Goal: Transaction & Acquisition: Book appointment/travel/reservation

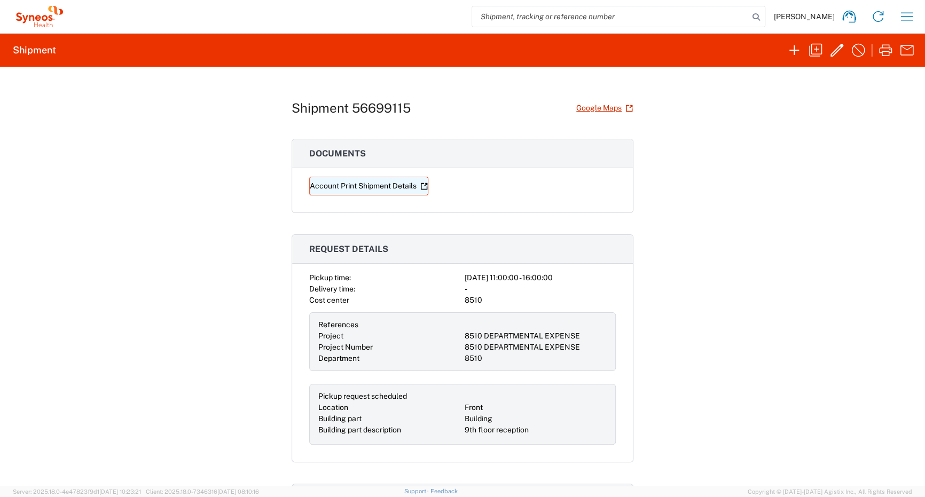
click at [375, 184] on link "Account Print Shipment Details" at bounding box center [368, 186] width 119 height 19
click at [812, 18] on span "Tamara Rankovic" at bounding box center [804, 17] width 61 height 10
click at [915, 19] on icon "button" at bounding box center [906, 16] width 17 height 17
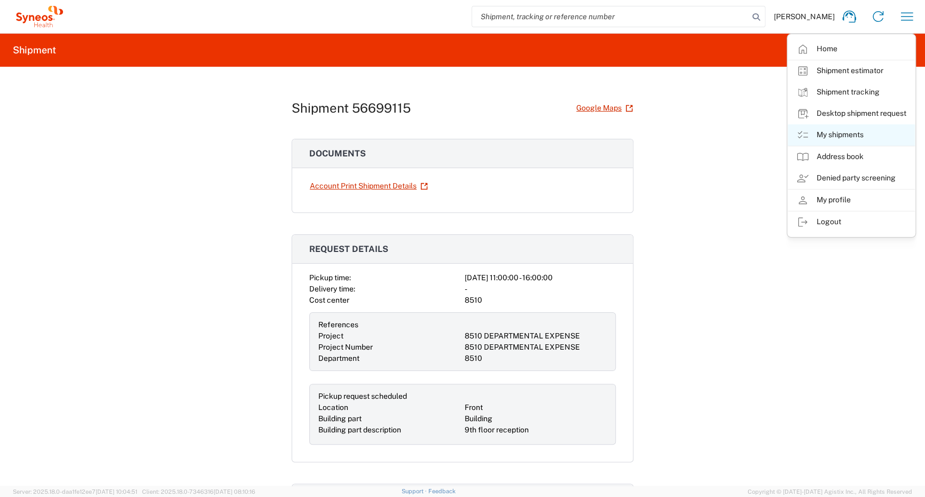
click at [841, 136] on link "My shipments" at bounding box center [851, 134] width 127 height 21
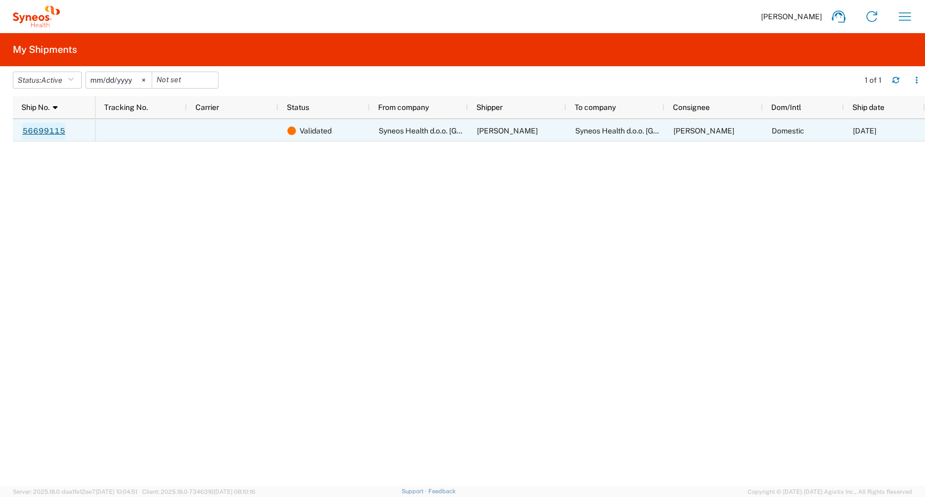
click at [45, 134] on link "56699115" at bounding box center [44, 131] width 44 height 17
click at [812, 129] on div "Domestic" at bounding box center [802, 130] width 81 height 22
click at [66, 134] on div "56699115" at bounding box center [54, 130] width 83 height 22
click at [44, 130] on link "56699115" at bounding box center [44, 131] width 44 height 17
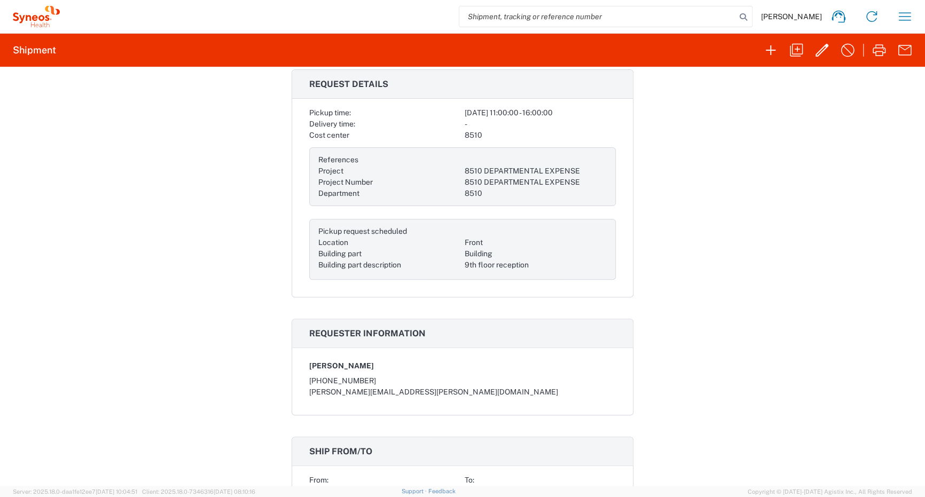
scroll to position [19, 0]
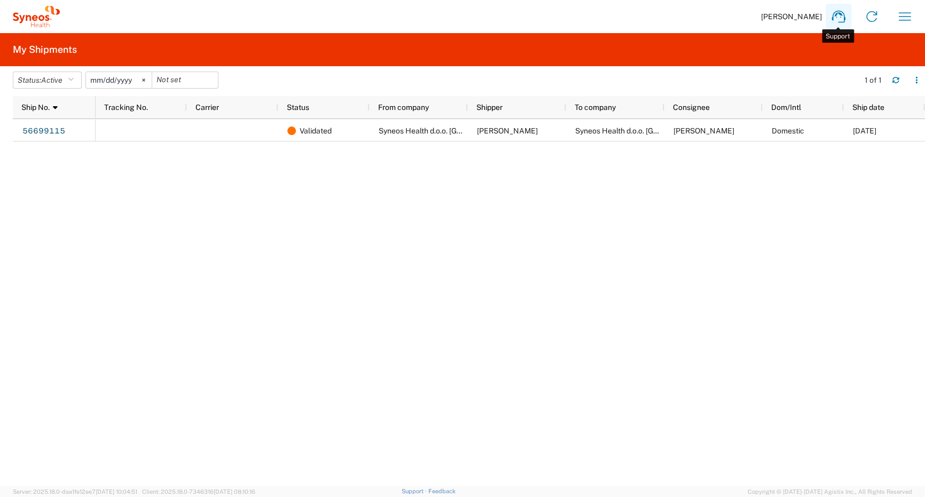
click at [841, 17] on icon at bounding box center [838, 16] width 17 height 17
click at [263, 309] on div "Validated Syneos Health d.o.o. Beograd Tamara Rankovic Syneos Health d.o.o. Beo…" at bounding box center [510, 302] width 829 height 367
click at [172, 82] on input "date" at bounding box center [185, 80] width 66 height 16
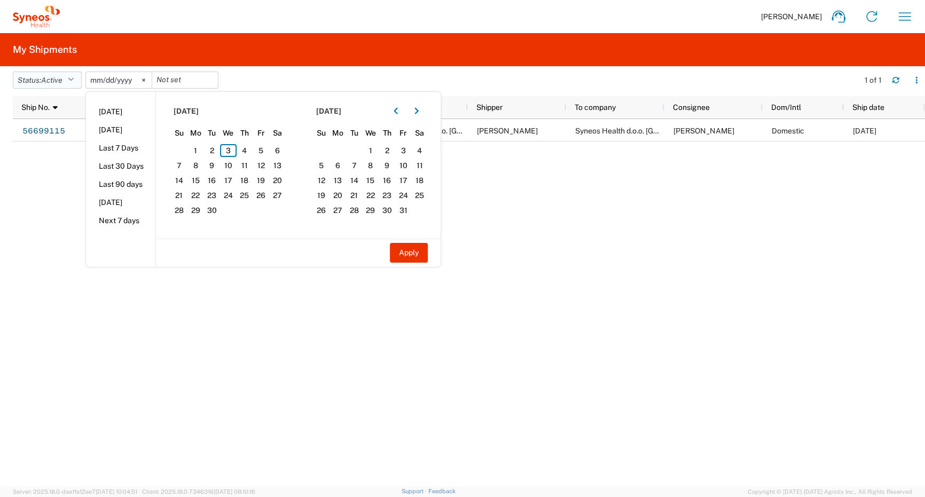
click at [62, 82] on span "Active" at bounding box center [51, 80] width 21 height 9
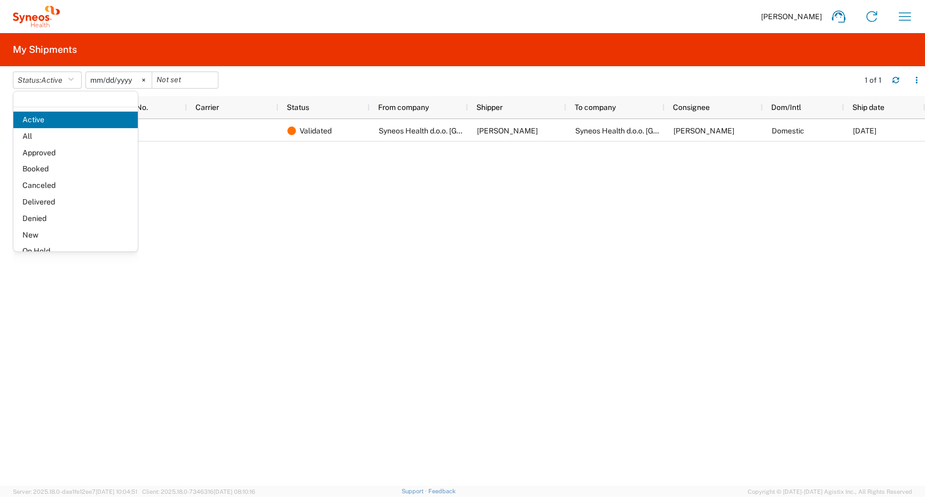
drag, startPoint x: 307, startPoint y: 214, endPoint x: 261, endPoint y: 178, distance: 58.5
click at [307, 214] on div "Validated Syneos Health d.o.o. Beograd Tamara Rankovic Syneos Health d.o.o. Beo…" at bounding box center [510, 302] width 829 height 367
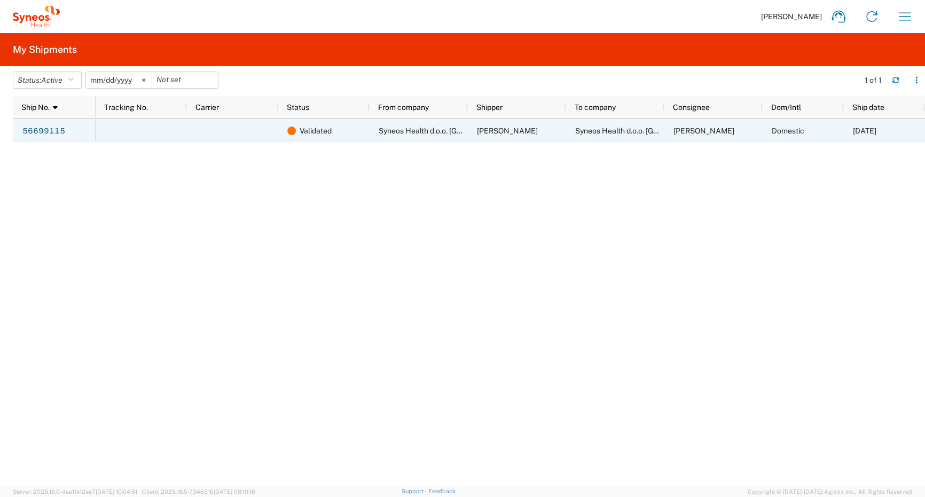
click at [219, 128] on div at bounding box center [232, 130] width 91 height 22
click at [128, 133] on div at bounding box center [141, 130] width 91 height 22
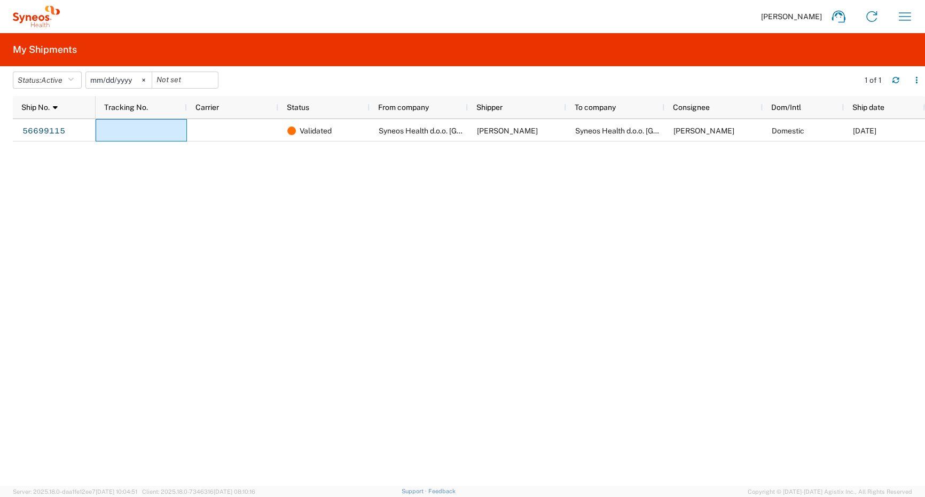
click at [798, 284] on div "Validated Syneos Health d.o.o. Beograd Tamara Rankovic Syneos Health d.o.o. Beo…" at bounding box center [510, 302] width 829 height 367
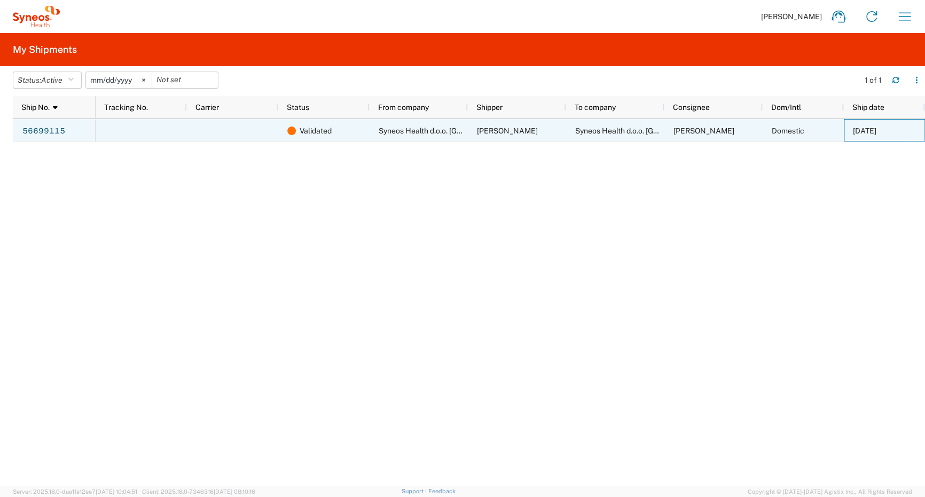
click at [883, 124] on div "[DATE]" at bounding box center [884, 130] width 81 height 22
click at [695, 131] on span "[PERSON_NAME]" at bounding box center [703, 131] width 61 height 9
click at [582, 131] on span "Syneos Health d.o.o. [GEOGRAPHIC_DATA]" at bounding box center [648, 131] width 147 height 9
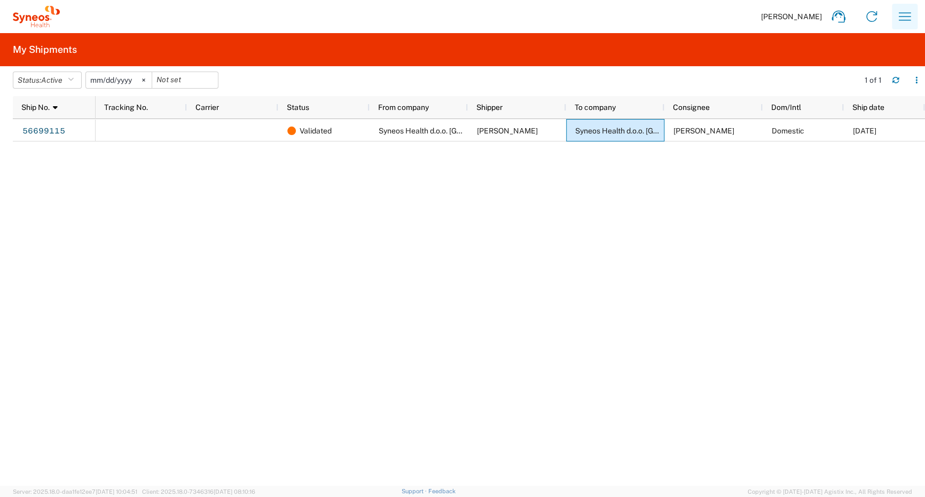
click at [902, 17] on icon "button" at bounding box center [904, 16] width 17 height 17
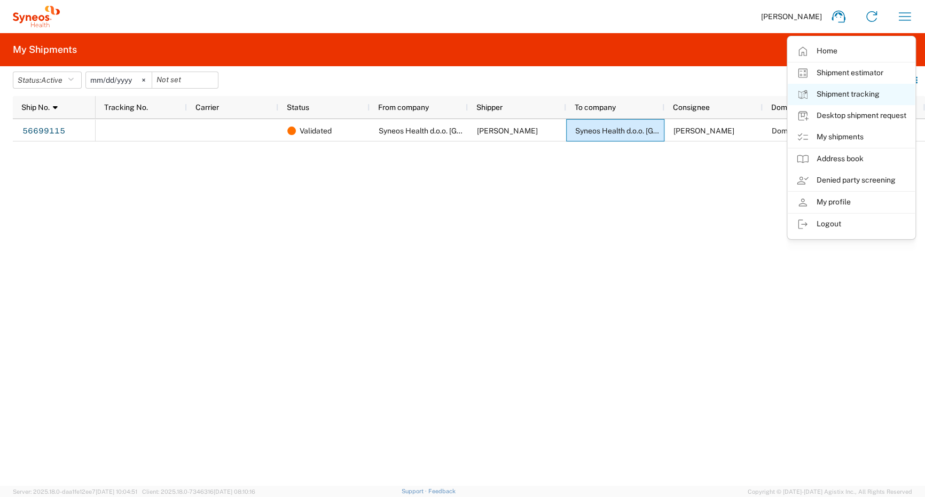
click at [851, 93] on link "Shipment tracking" at bounding box center [851, 94] width 127 height 21
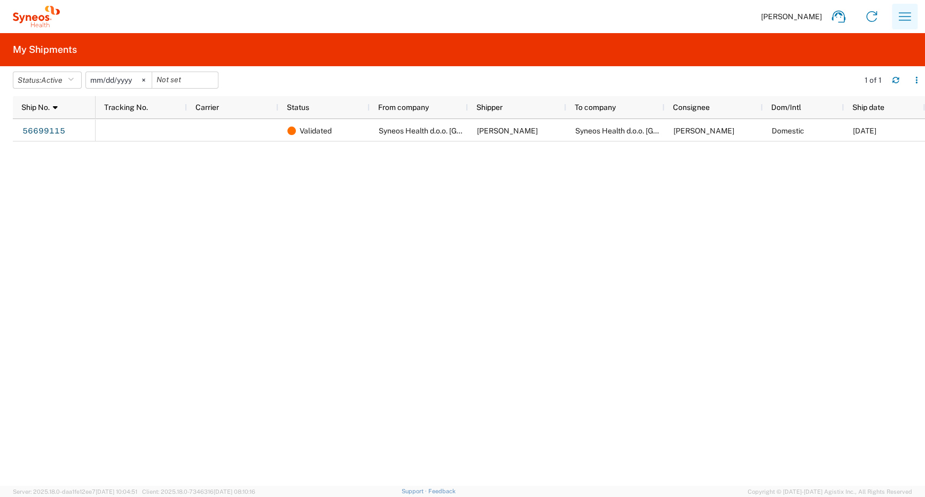
click at [915, 14] on button "button" at bounding box center [905, 17] width 26 height 26
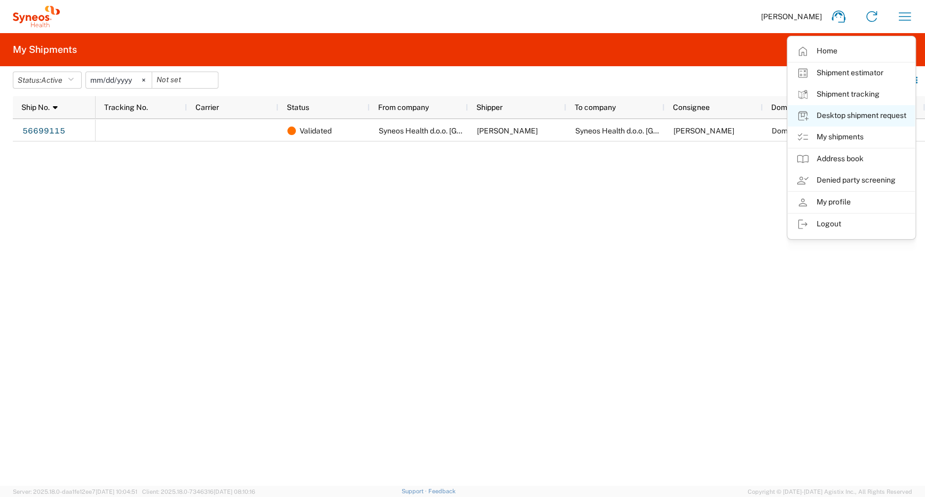
click at [855, 115] on link "Desktop shipment request" at bounding box center [851, 115] width 127 height 21
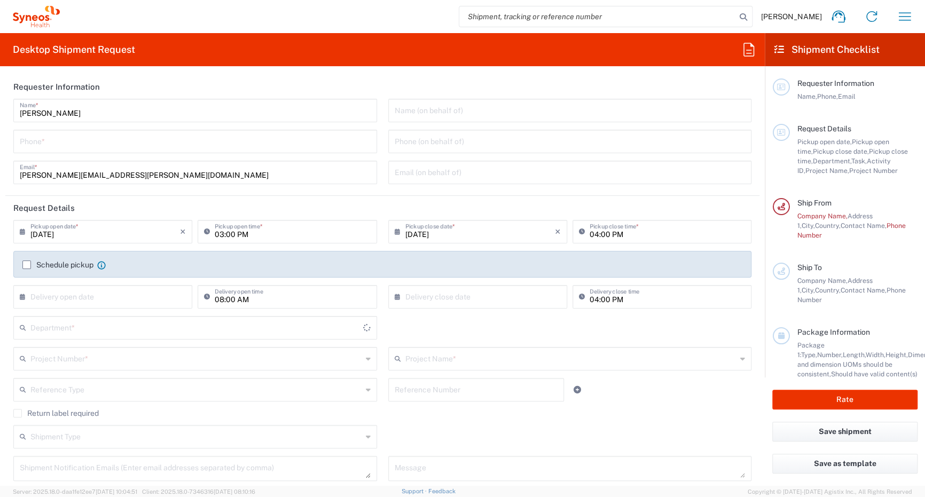
type input "8510"
type input "[GEOGRAPHIC_DATA]"
type input "Syneos Health d.o.o. [GEOGRAPHIC_DATA]-[GEOGRAPHIC_DATA]"
click at [804, 15] on span "[PERSON_NAME]" at bounding box center [791, 17] width 61 height 10
click at [895, 14] on button "button" at bounding box center [905, 17] width 26 height 26
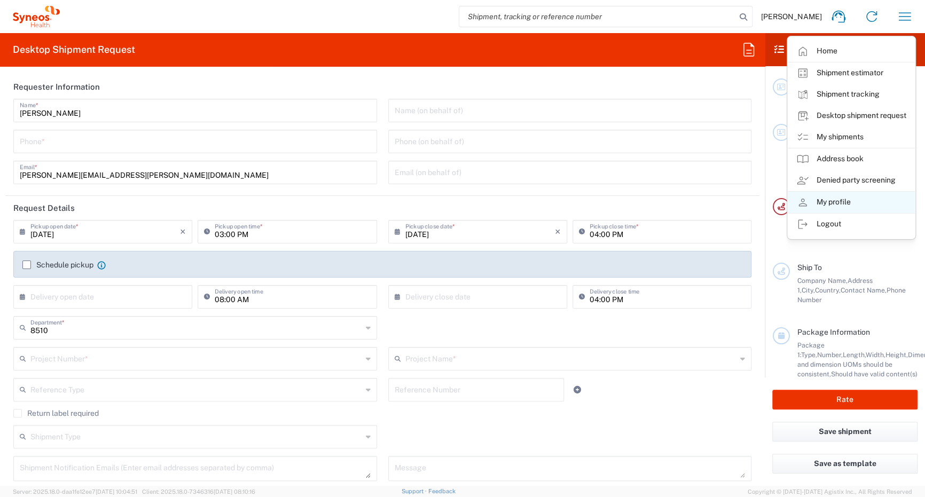
click at [833, 206] on link "My profile" at bounding box center [851, 202] width 127 height 21
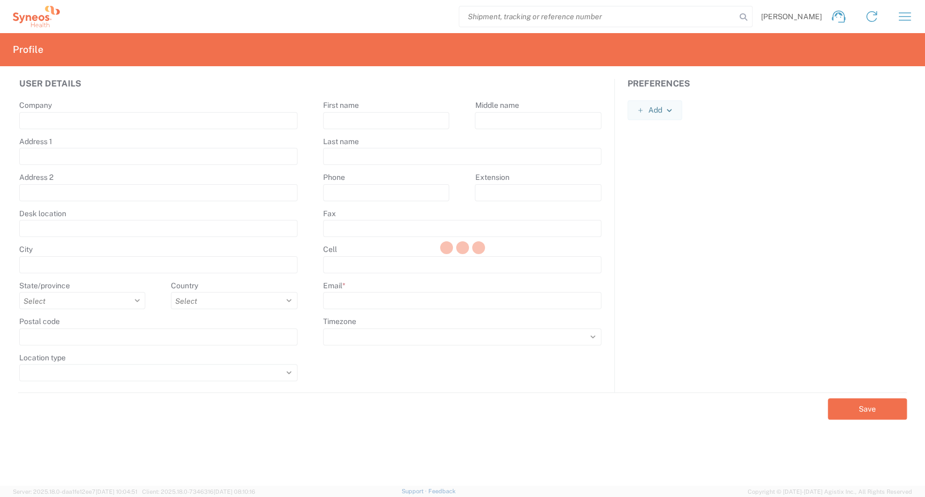
type input "[PERSON_NAME] 23"
type input "[GEOGRAPHIC_DATA]"
select select
select select "RS"
type input "11060"
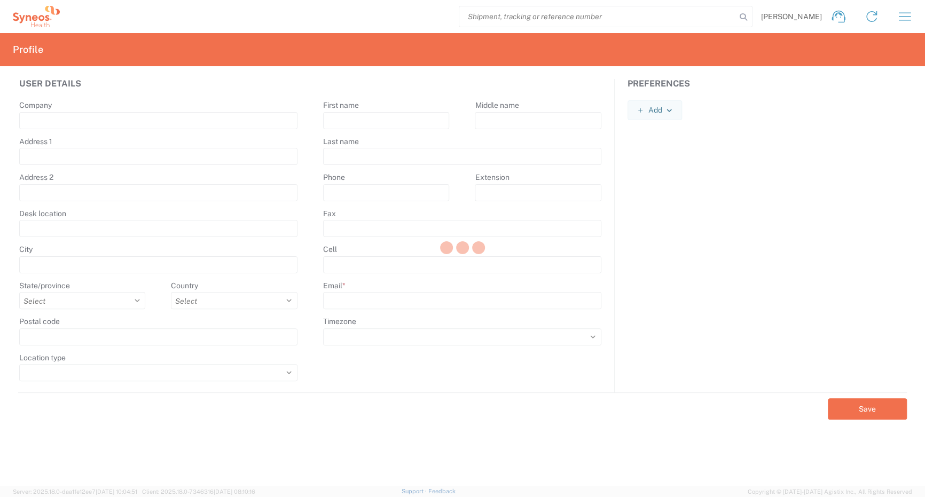
select select
type input "Tamara"
type input "Rankovic"
type input "[PERSON_NAME][EMAIL_ADDRESS][PERSON_NAME][DOMAIN_NAME]"
select select
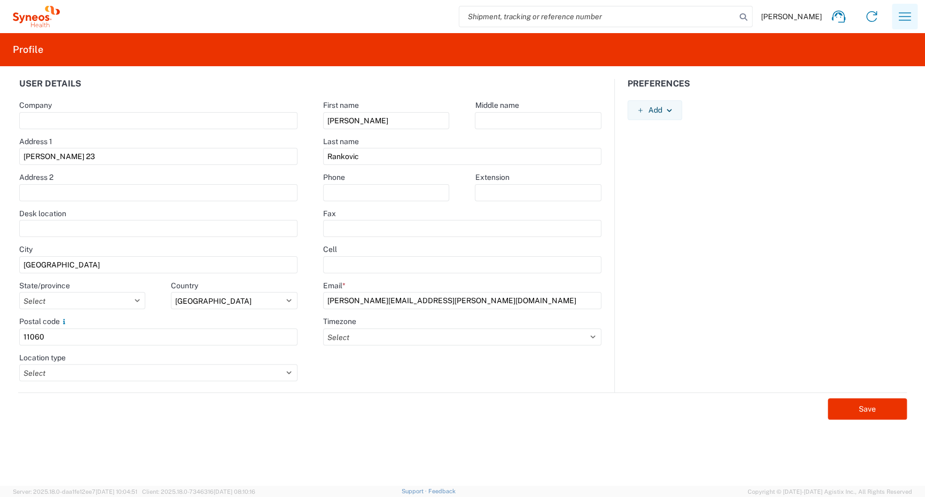
click at [895, 16] on button "button" at bounding box center [905, 17] width 26 height 26
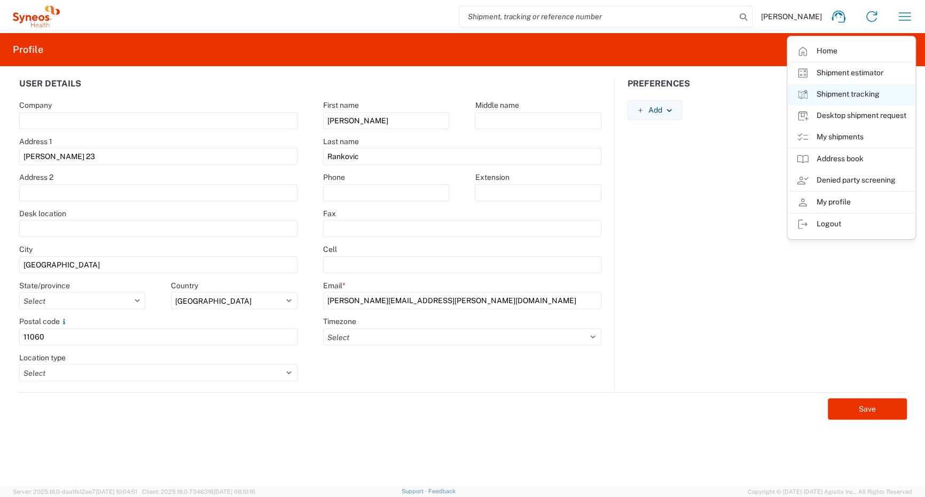
click at [837, 97] on link "Shipment tracking" at bounding box center [851, 94] width 127 height 21
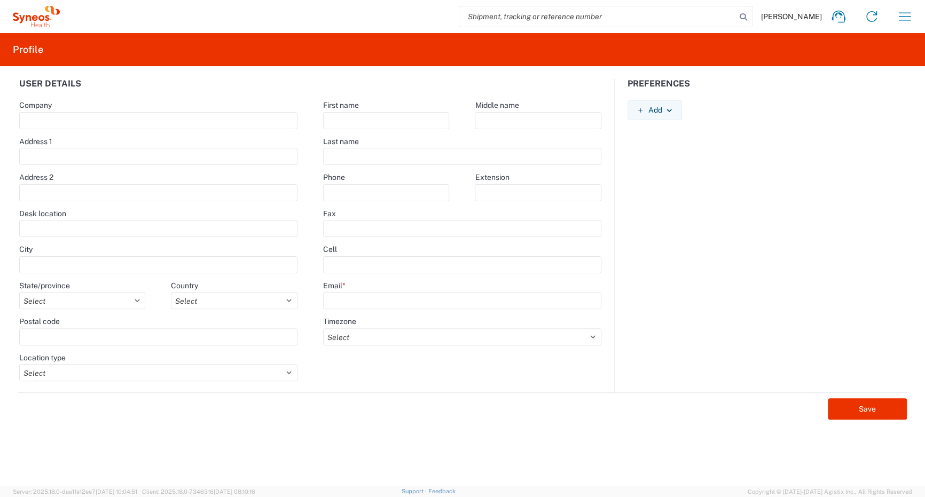
type input "[PERSON_NAME] 23"
type input "[GEOGRAPHIC_DATA]"
select select
select select "RS"
type input "11060"
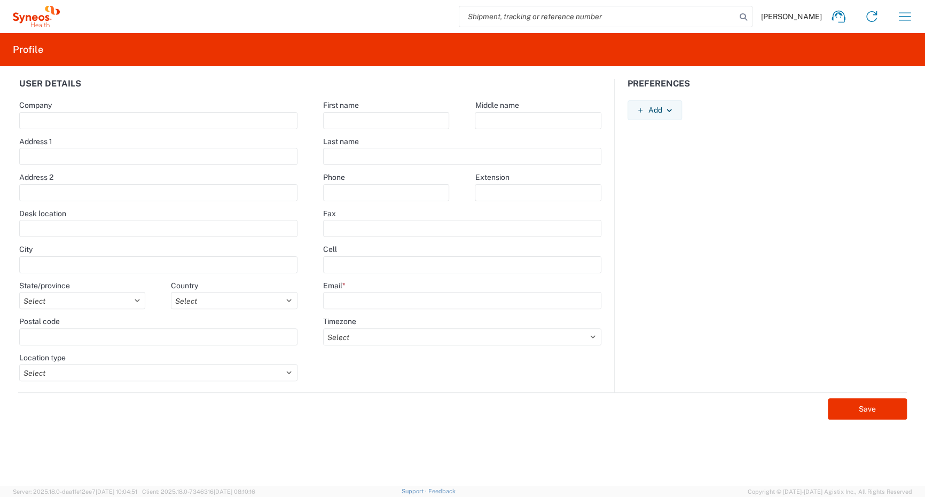
select select
type input "Tamara"
type input "Rankovic"
type input "[PERSON_NAME][EMAIL_ADDRESS][PERSON_NAME][DOMAIN_NAME]"
select select
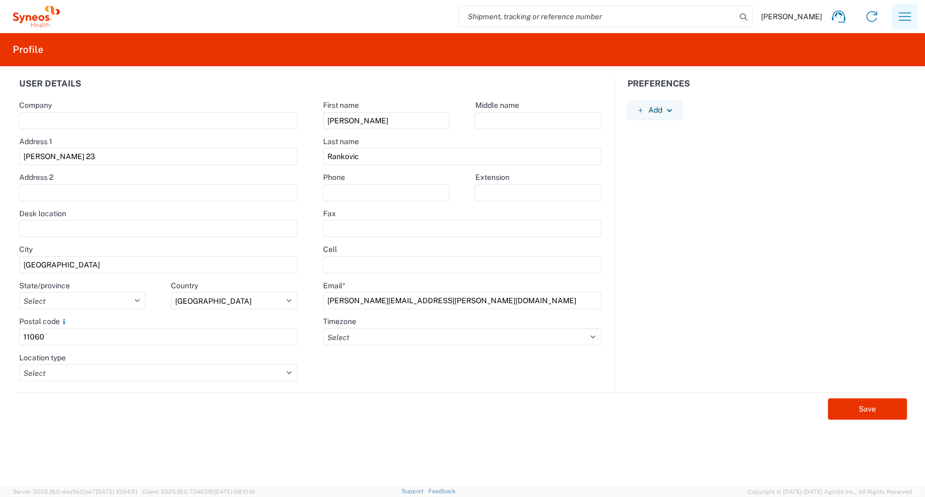
click at [901, 17] on icon "button" at bounding box center [904, 16] width 17 height 17
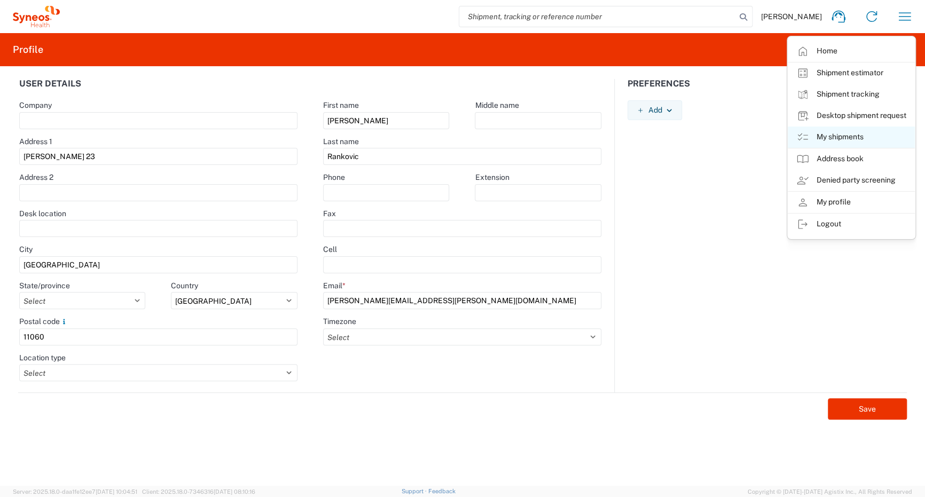
click at [856, 138] on link "My shipments" at bounding box center [851, 137] width 127 height 21
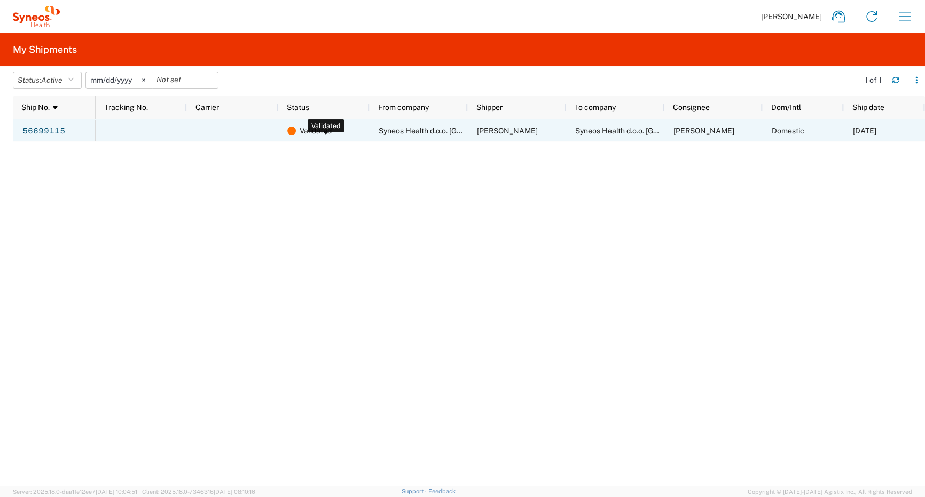
click at [320, 130] on span "Validated" at bounding box center [316, 131] width 32 height 22
click at [57, 132] on link "56699115" at bounding box center [44, 131] width 44 height 17
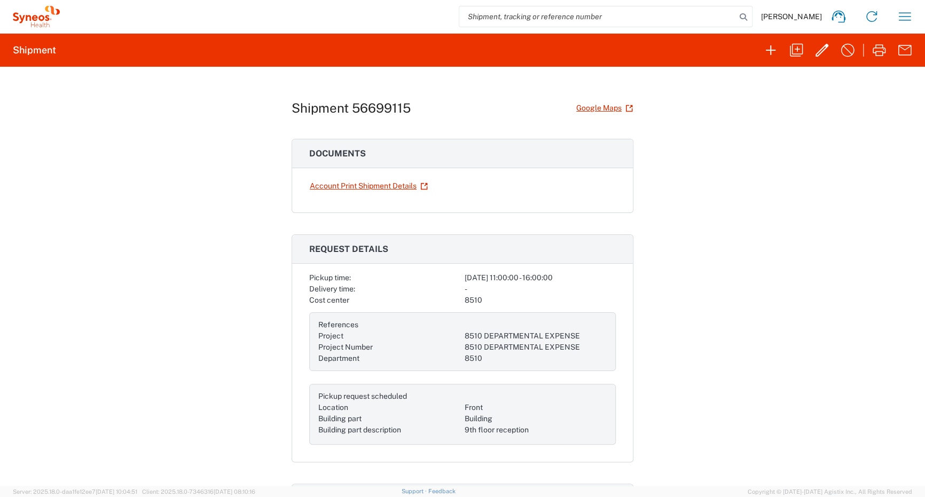
click at [432, 304] on div "Cost center" at bounding box center [384, 300] width 151 height 11
click at [491, 281] on div "[DATE] 11:00:00 - 16:00:00" at bounding box center [539, 277] width 151 height 11
click at [387, 186] on link "Account Print Shipment Details" at bounding box center [368, 186] width 119 height 19
click at [613, 107] on link "Google Maps" at bounding box center [605, 108] width 58 height 19
drag, startPoint x: 285, startPoint y: 104, endPoint x: 423, endPoint y: 108, distance: 138.3
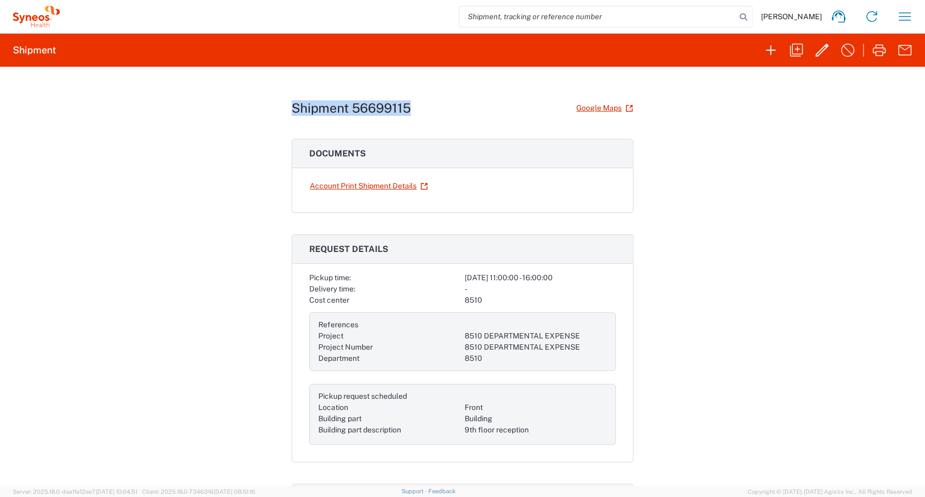
click at [423, 108] on div "Shipment 56699115 Google Maps Documents Account Print Shipment Details Request …" at bounding box center [462, 276] width 925 height 419
copy h1 "Shipment 56699115"
click at [837, 11] on icon at bounding box center [837, 17] width 13 height 12
click at [784, 15] on span "[PERSON_NAME]" at bounding box center [791, 17] width 61 height 10
click at [900, 10] on icon "button" at bounding box center [904, 16] width 17 height 17
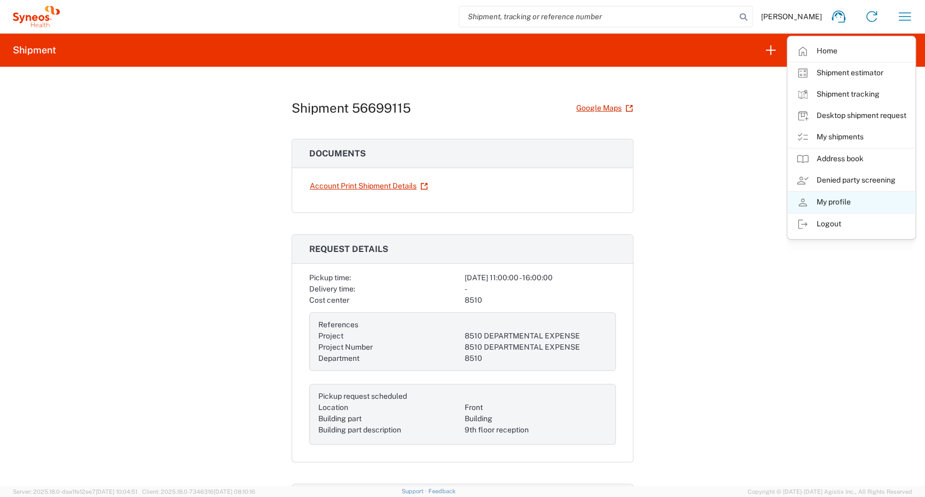
click at [820, 201] on link "My profile" at bounding box center [851, 202] width 127 height 21
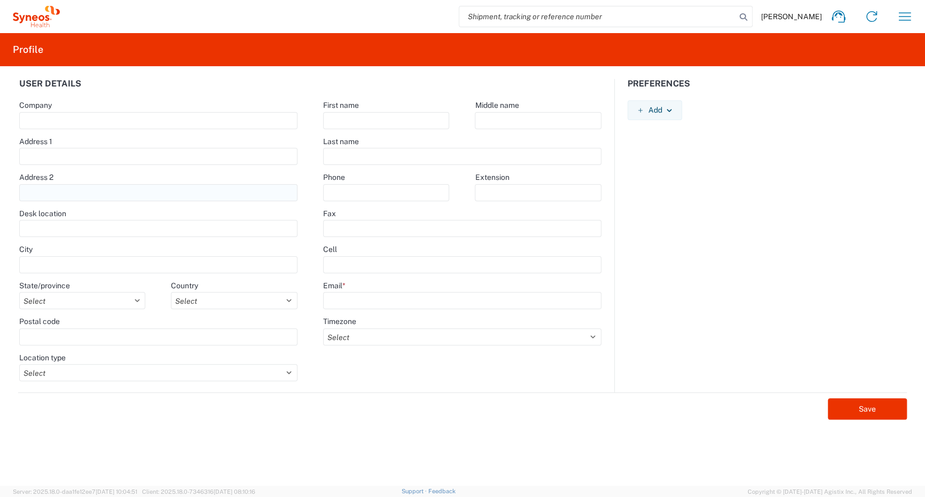
type input "[PERSON_NAME] 23"
type input "[GEOGRAPHIC_DATA]"
select select
select select "RS"
type input "11060"
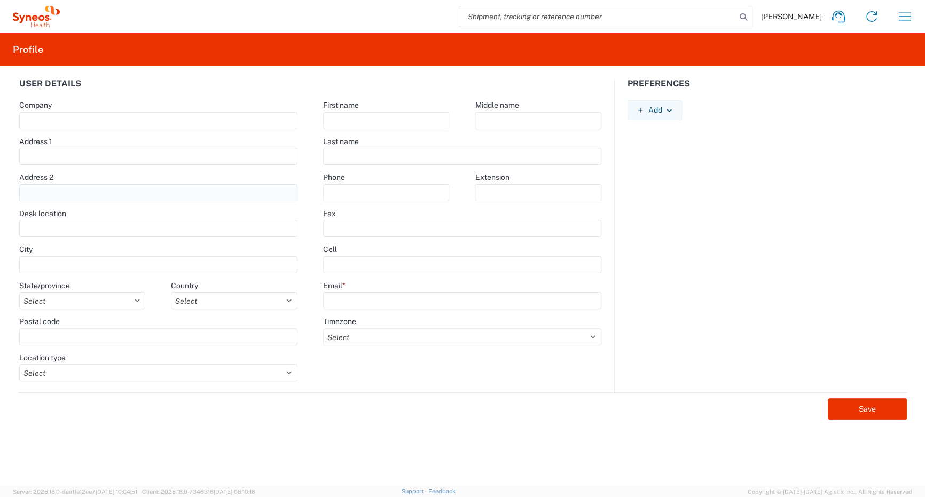
select select
type input "Tamara"
type input "Rankovic"
type input "[PERSON_NAME][EMAIL_ADDRESS][PERSON_NAME][DOMAIN_NAME]"
select select
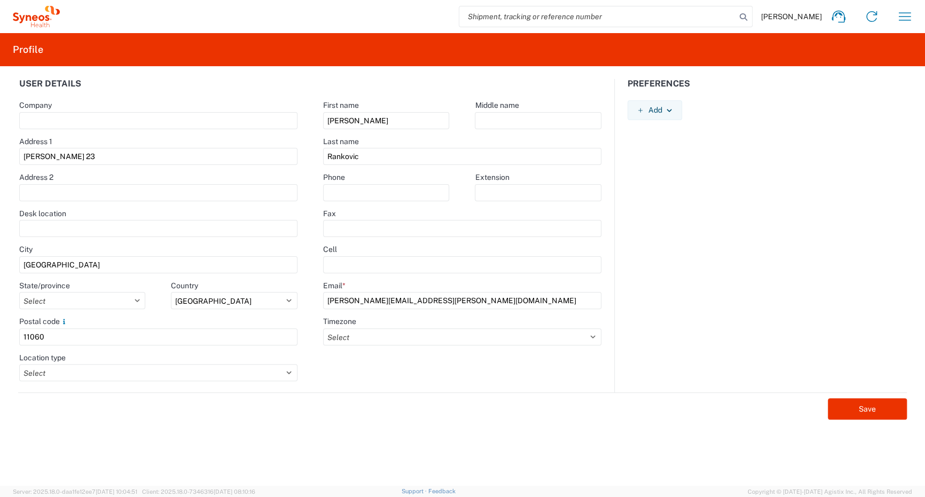
click at [522, 19] on input "search" at bounding box center [597, 16] width 277 height 20
paste input "Shipment 56699115"
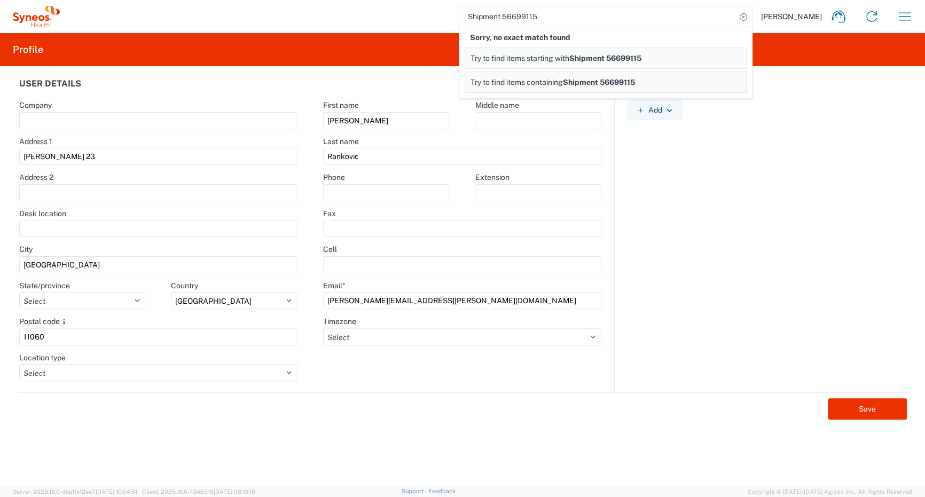
click at [548, 62] on span "Try to find items starting with" at bounding box center [519, 58] width 99 height 9
drag, startPoint x: 505, startPoint y: 16, endPoint x: 337, endPoint y: 26, distance: 168.5
click at [337, 26] on div "Shipment 56699115 Sorry, no partial match found Try to find items starting with…" at bounding box center [490, 17] width 861 height 26
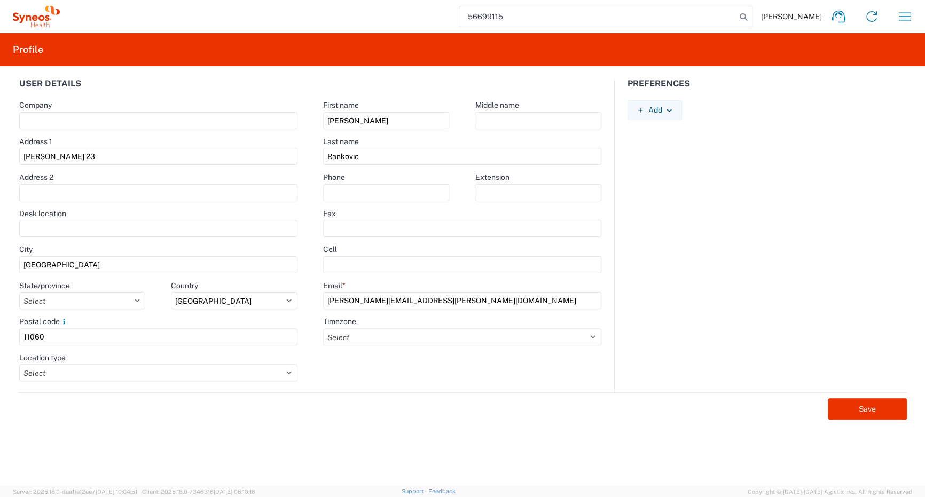
type input "56699115"
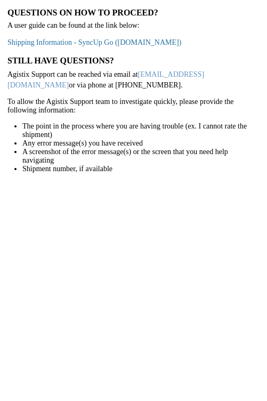
click at [112, 42] on link "Shipping Information - SyncUp Go (staffbase.com)" at bounding box center [94, 42] width 174 height 8
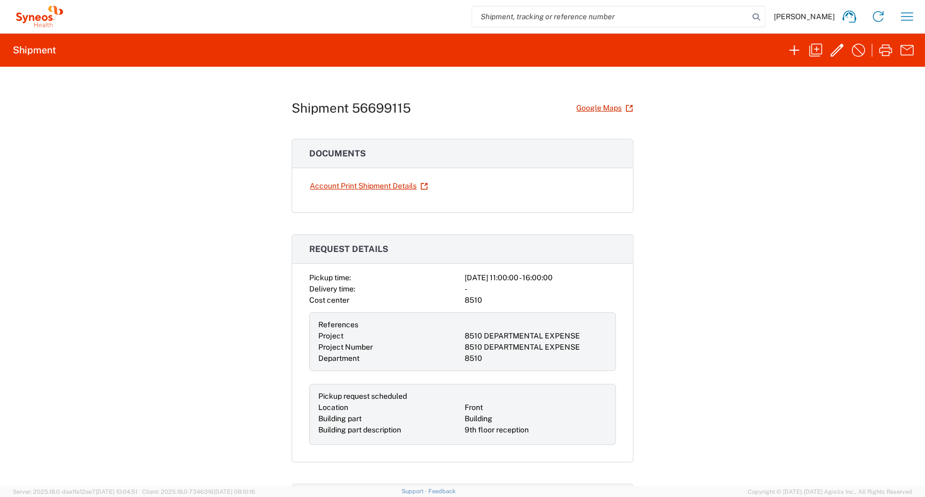
click at [594, 9] on input "search" at bounding box center [610, 16] width 277 height 20
click at [915, 21] on button "button" at bounding box center [906, 16] width 21 height 21
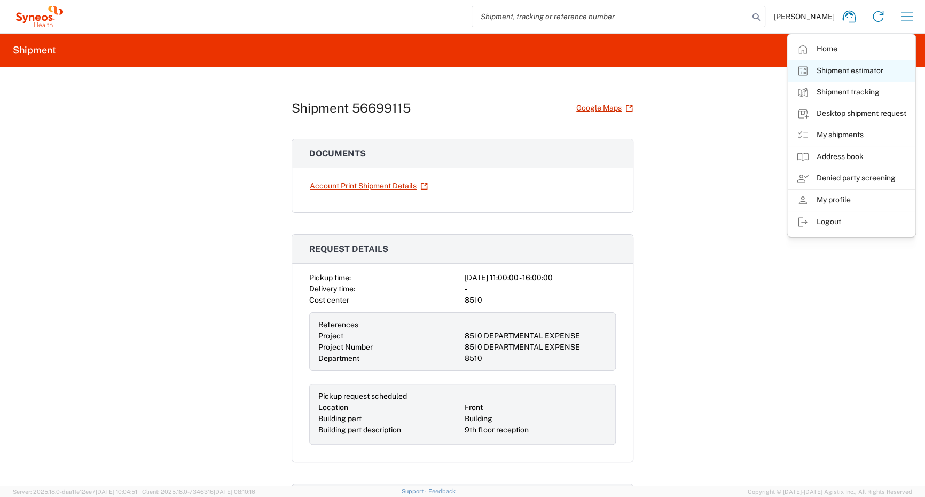
click at [861, 71] on link "Shipment estimator" at bounding box center [851, 70] width 127 height 21
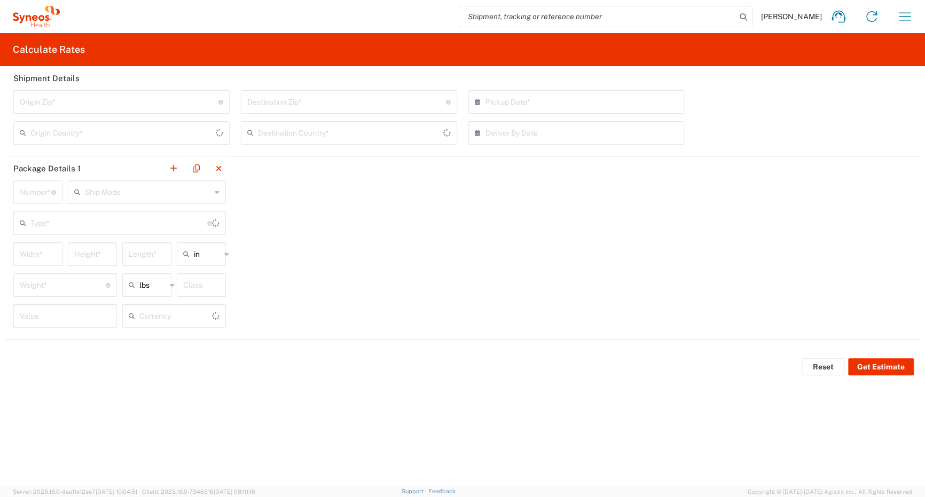
type input "US Dollar"
type input "[GEOGRAPHIC_DATA]"
click at [897, 19] on icon "button" at bounding box center [904, 16] width 17 height 17
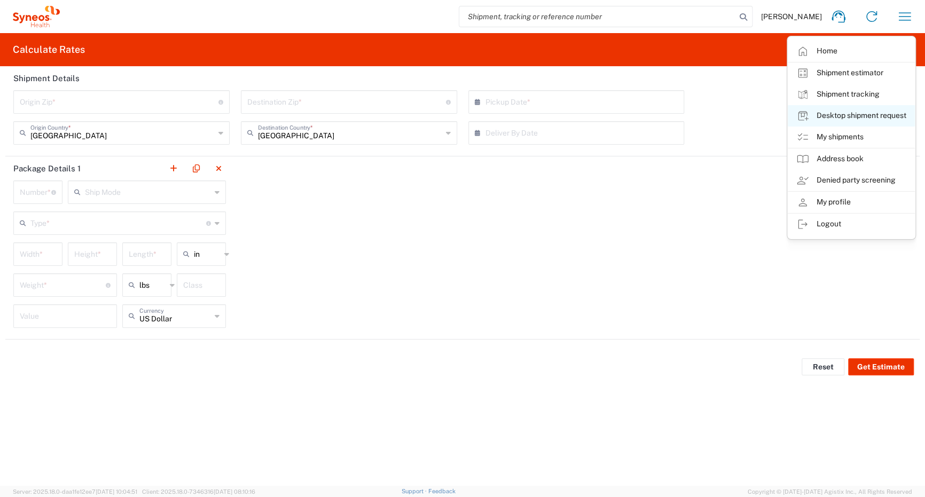
click at [886, 118] on link "Desktop shipment request" at bounding box center [851, 115] width 127 height 21
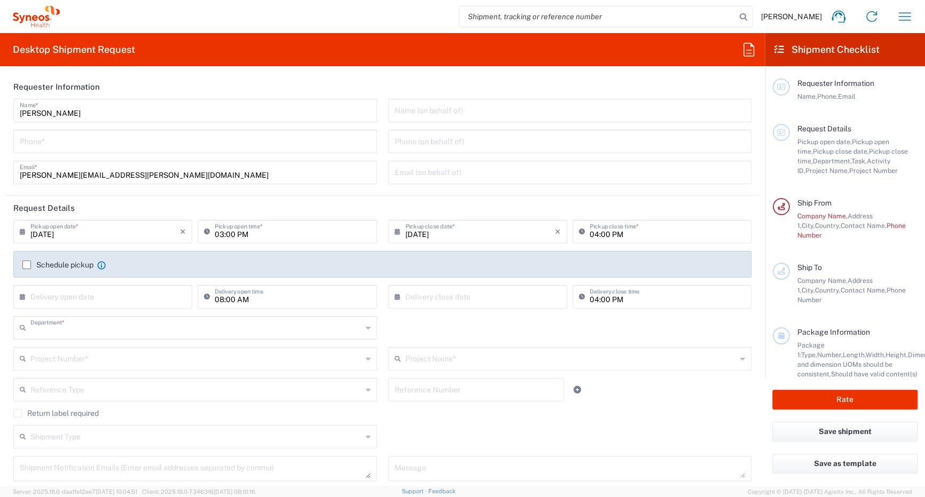
type input "8510"
type input "Syneos Health d.o.o. [GEOGRAPHIC_DATA]-[GEOGRAPHIC_DATA]"
click at [902, 15] on icon "button" at bounding box center [904, 16] width 17 height 17
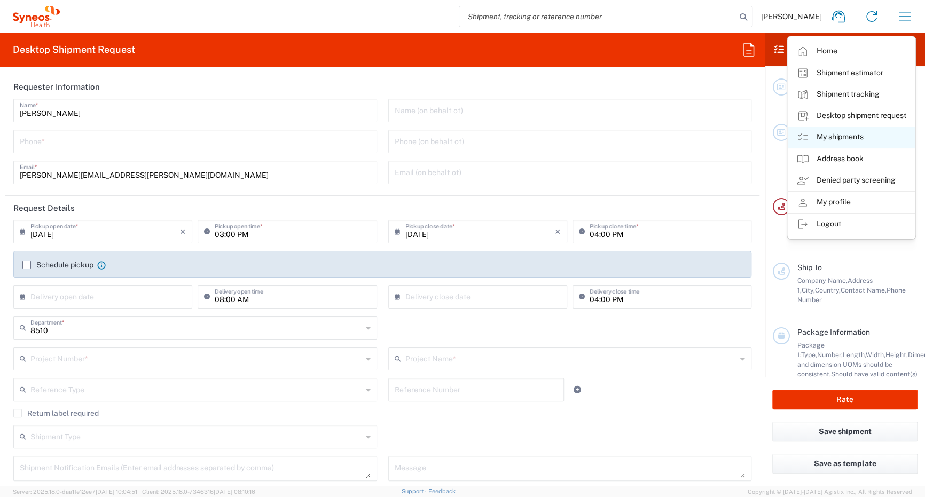
click at [862, 139] on link "My shipments" at bounding box center [851, 137] width 127 height 21
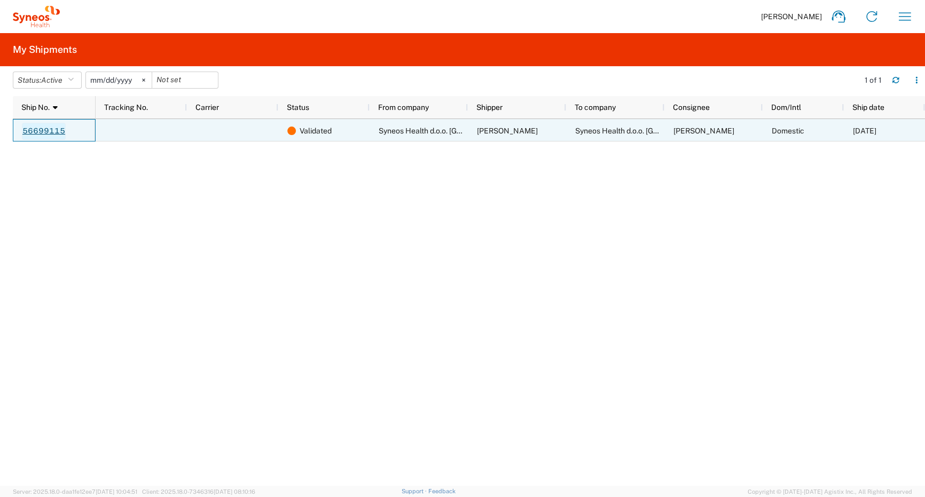
click at [48, 128] on link "56699115" at bounding box center [44, 131] width 44 height 17
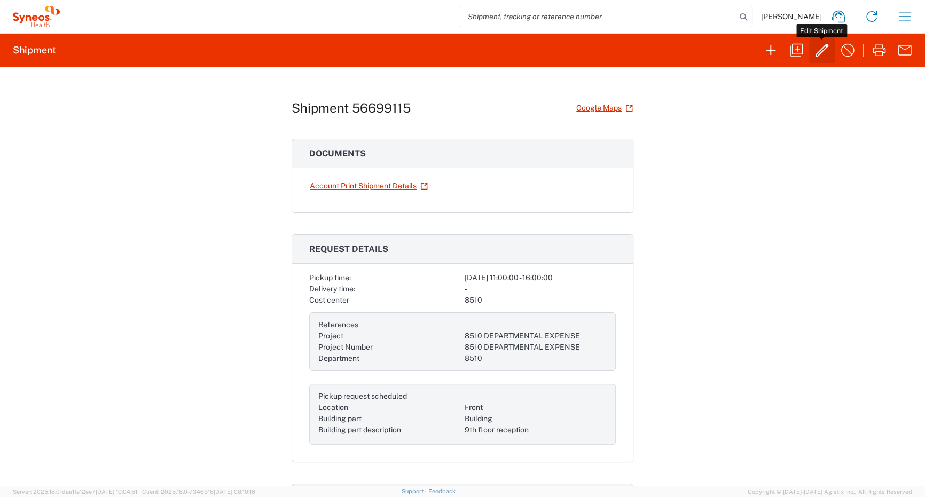
click at [809, 50] on button "button" at bounding box center [822, 50] width 26 height 26
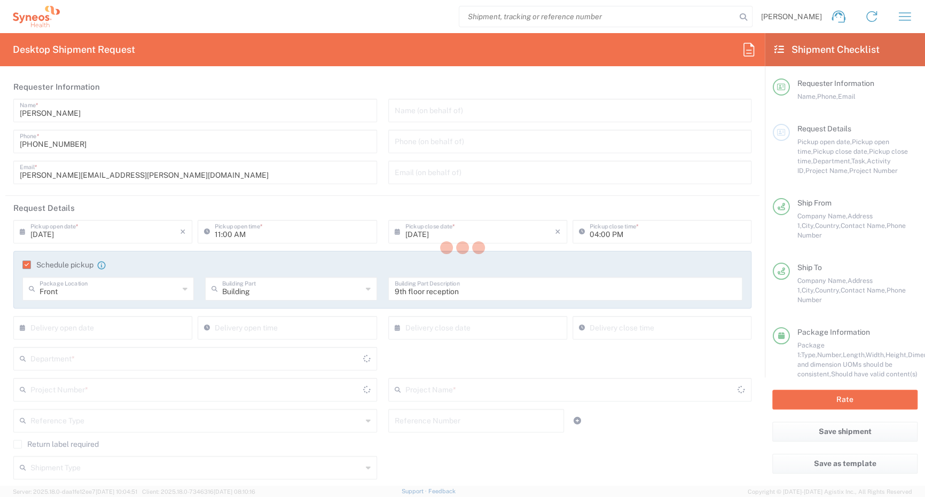
type input "8510"
type input "8510 DEPARTMENTAL EXPENSE"
type input "Envelope"
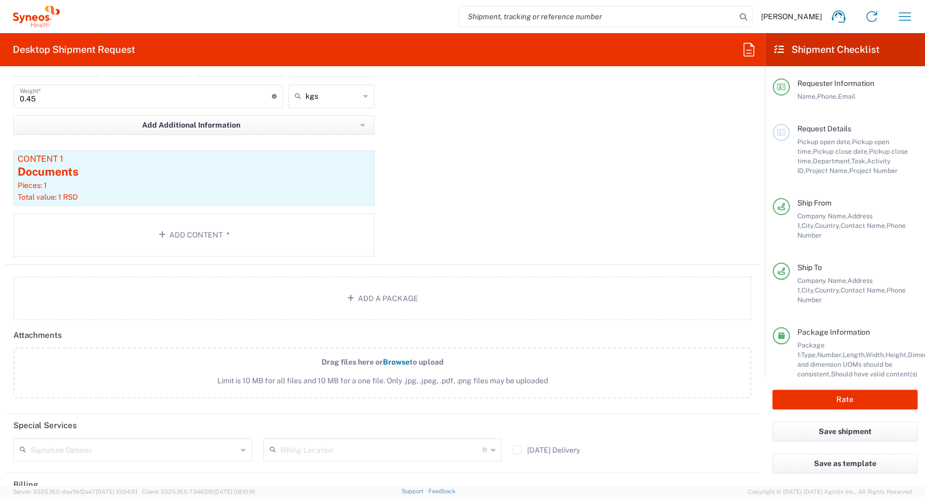
scroll to position [1265, 0]
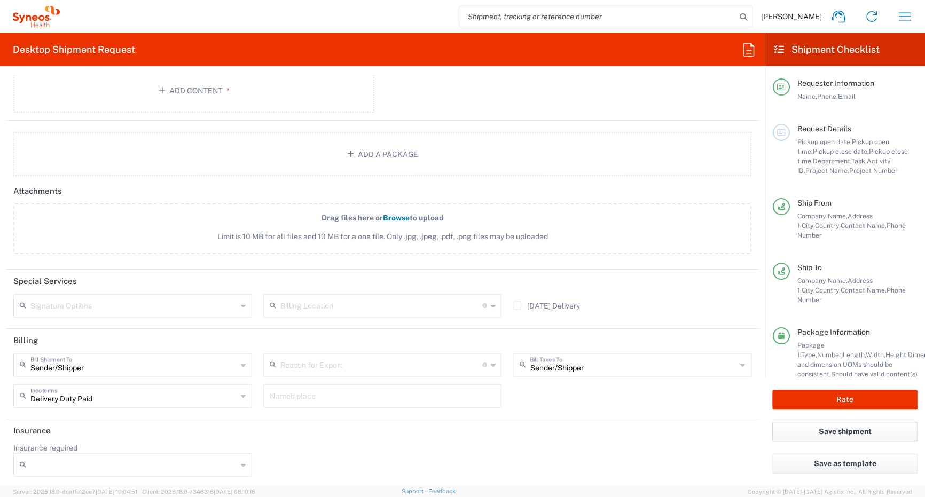
click at [856, 436] on button "Save shipment" at bounding box center [844, 432] width 145 height 20
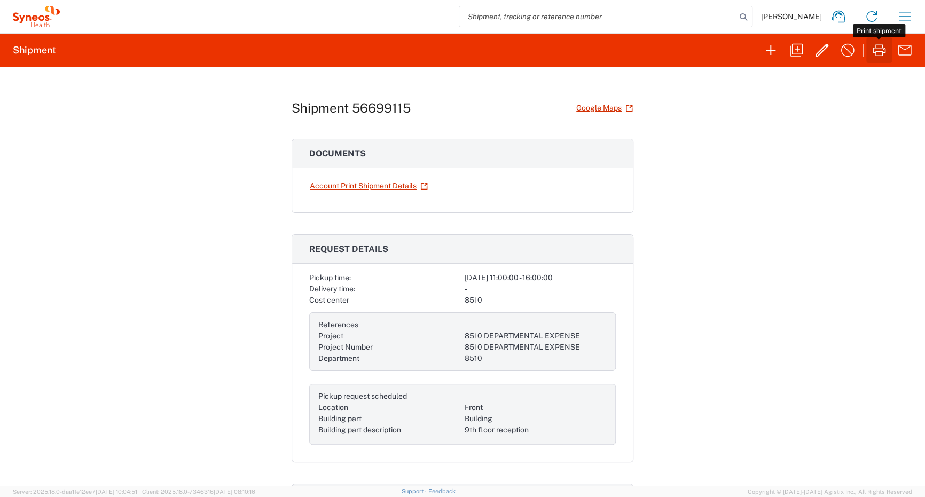
click at [880, 52] on icon "button" at bounding box center [878, 50] width 17 height 17
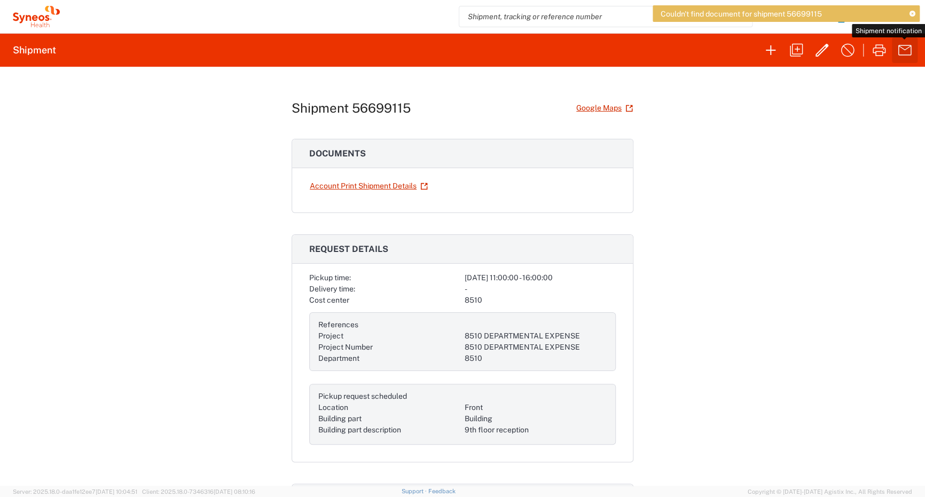
click at [903, 48] on icon "button" at bounding box center [904, 50] width 17 height 17
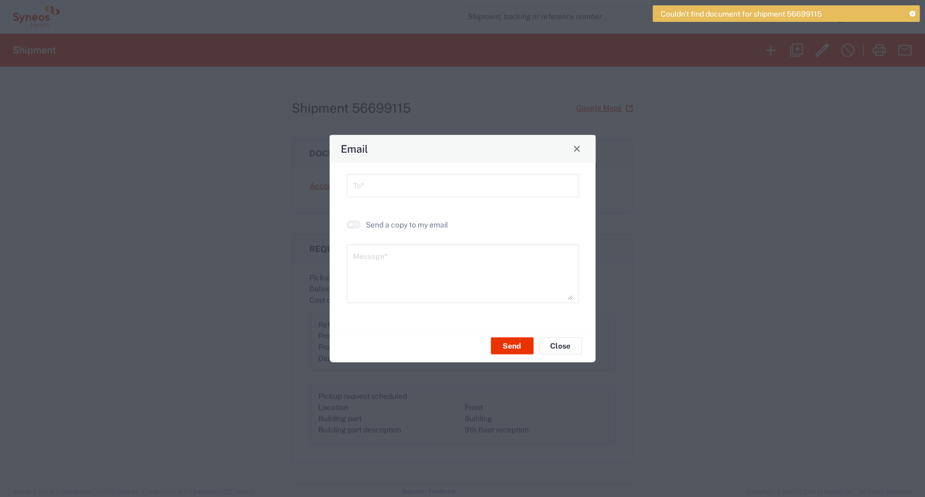
click at [418, 192] on input "text" at bounding box center [462, 184] width 219 height 19
type input "[PERSON_NAME][EMAIL_ADDRESS][PERSON_NAME][DOMAIN_NAME]"
click at [351, 223] on small "button" at bounding box center [350, 224] width 5 height 5
click at [510, 344] on button "Send" at bounding box center [512, 345] width 43 height 17
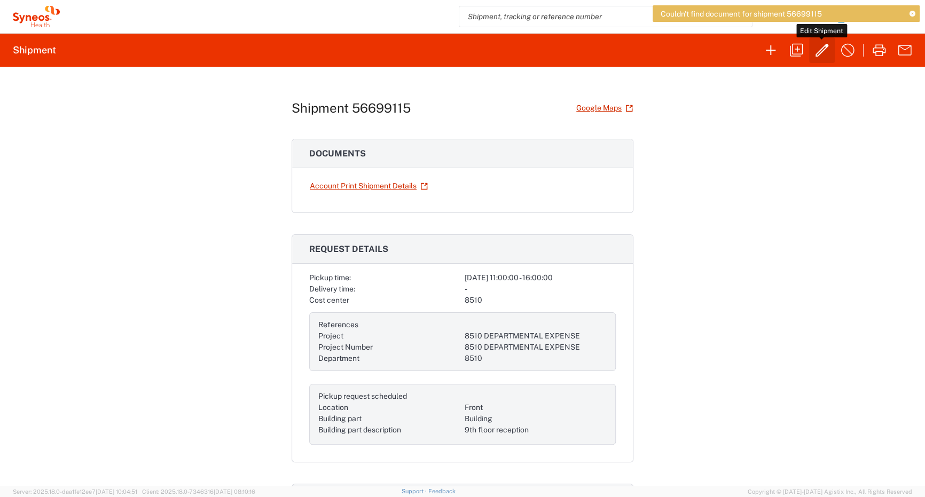
click at [811, 49] on button "button" at bounding box center [822, 50] width 26 height 26
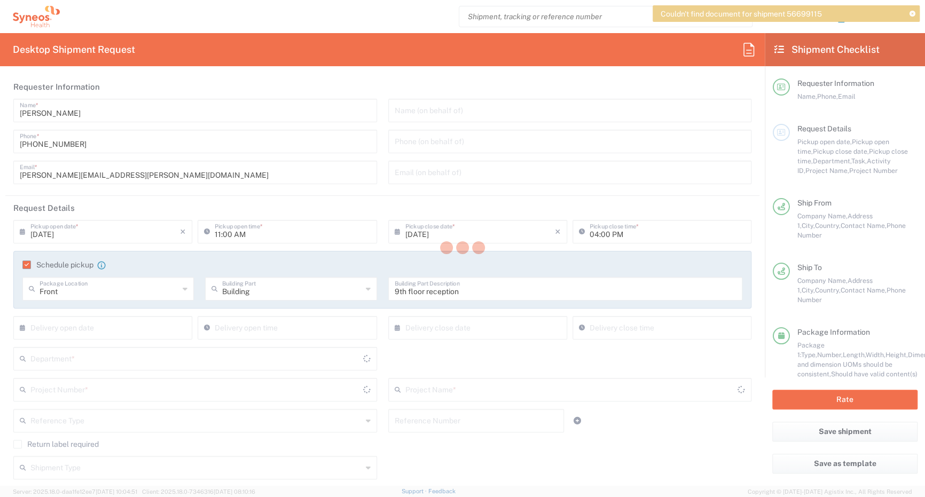
type input "Envelope"
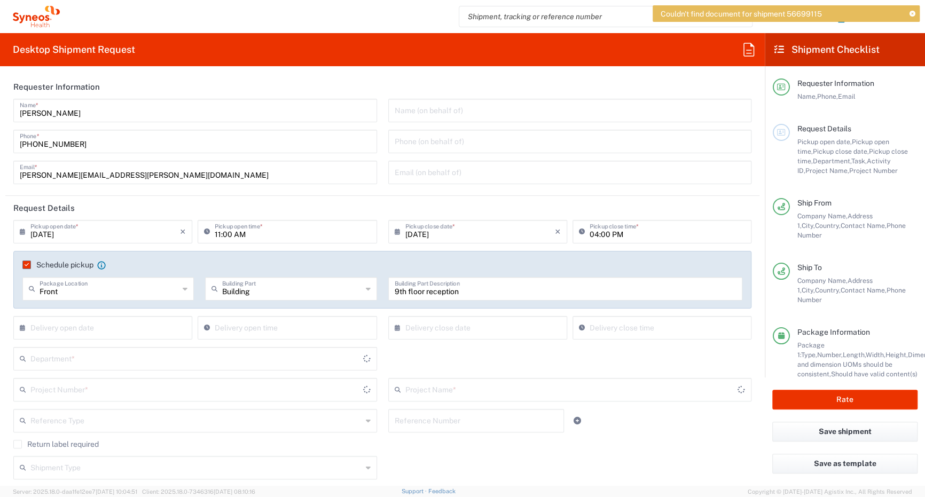
type input "8510 DEPARTMENTAL EXPENSE"
type input "8510"
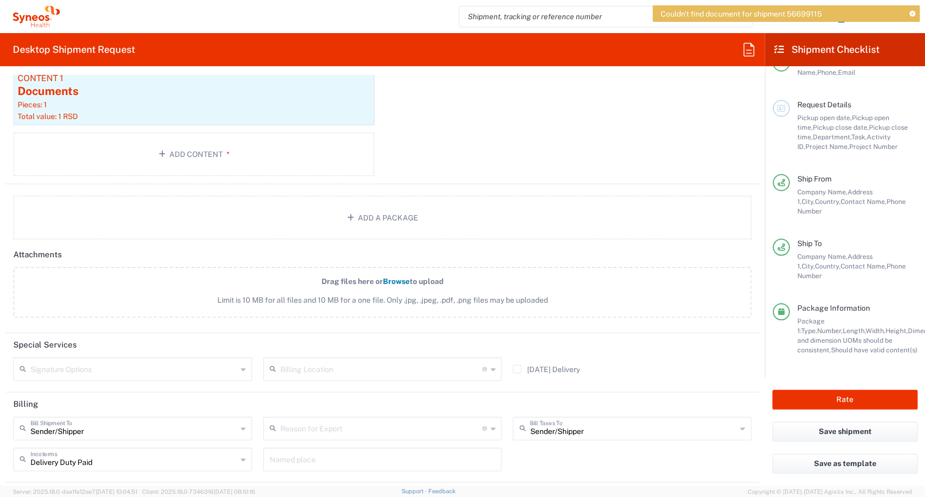
scroll to position [1265, 0]
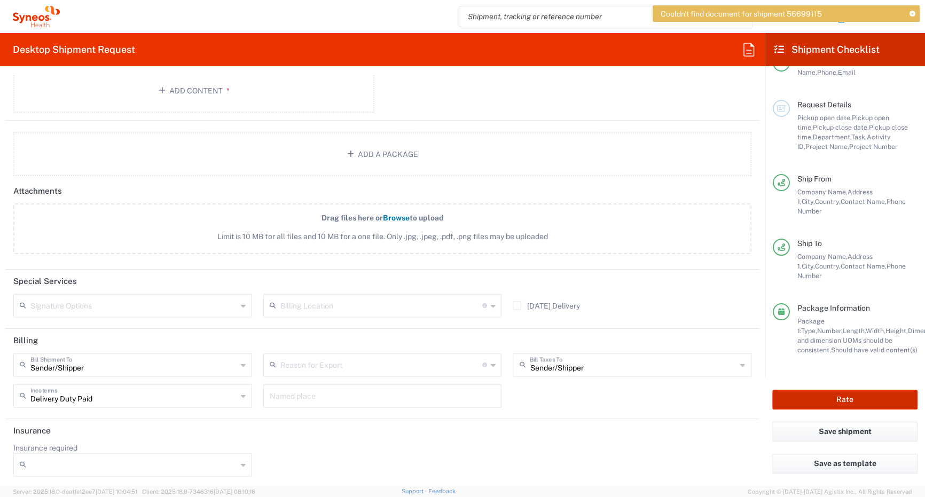
click at [847, 401] on button "Rate" at bounding box center [844, 400] width 145 height 20
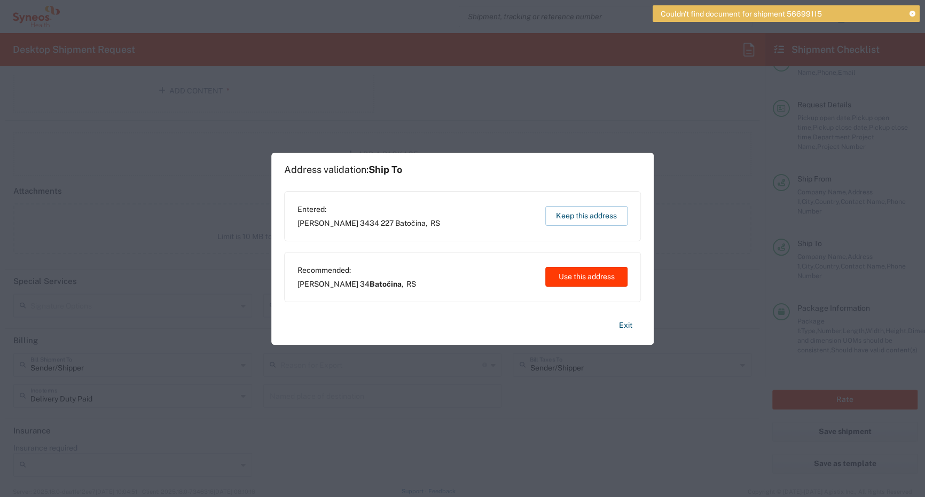
click at [582, 279] on button "Use this address" at bounding box center [586, 277] width 82 height 20
type input "Batočina"
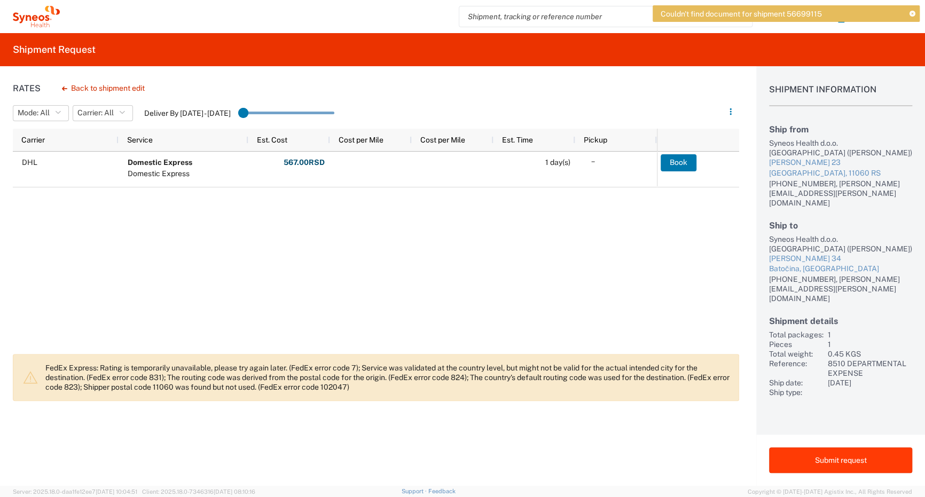
click at [816, 459] on button "Submit request" at bounding box center [840, 460] width 143 height 26
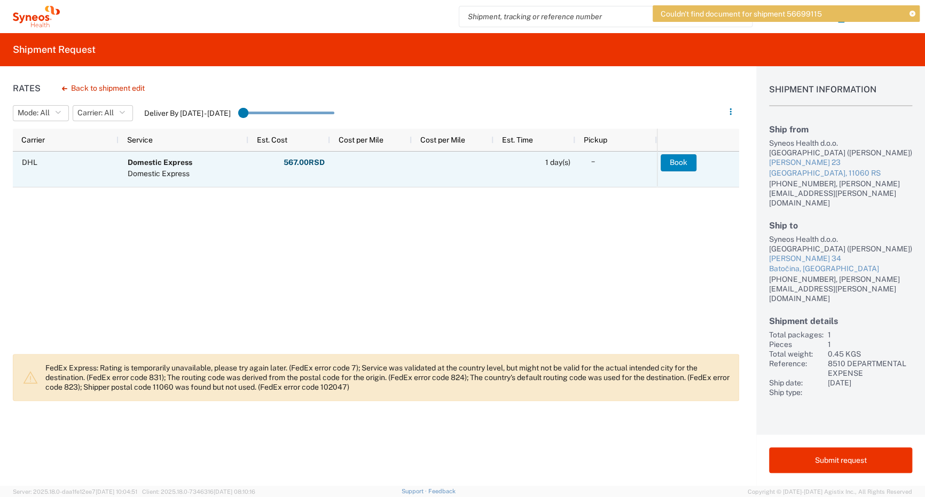
click at [682, 164] on button "Book" at bounding box center [678, 162] width 36 height 17
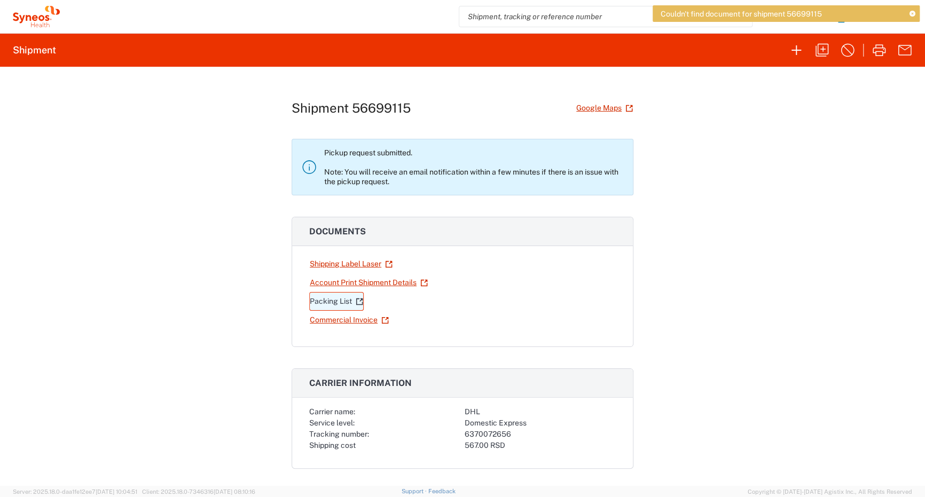
click at [333, 302] on link "Packing List" at bounding box center [336, 301] width 54 height 19
click at [364, 275] on link "Account Print Shipment Details" at bounding box center [368, 282] width 119 height 19
click at [350, 258] on link "Shipping Label Laser" at bounding box center [351, 264] width 84 height 19
